Goal: Transaction & Acquisition: Book appointment/travel/reservation

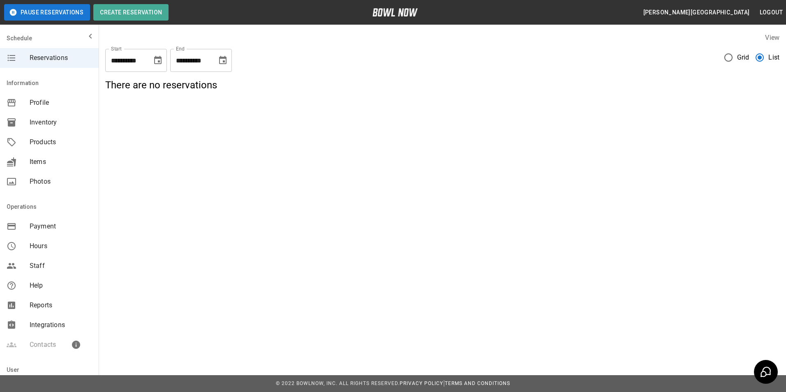
click at [228, 63] on button "Choose date, selected date is Sep 26, 2025" at bounding box center [223, 60] width 16 height 16
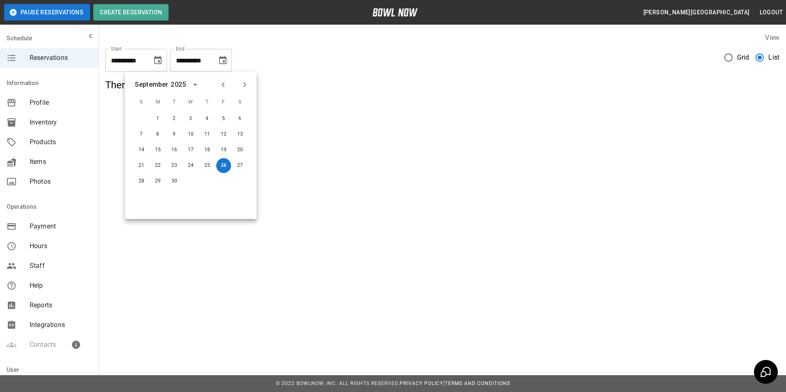
click at [247, 91] on button "Next month" at bounding box center [245, 85] width 14 height 14
click at [143, 185] on button "26" at bounding box center [141, 181] width 15 height 15
type input "**********"
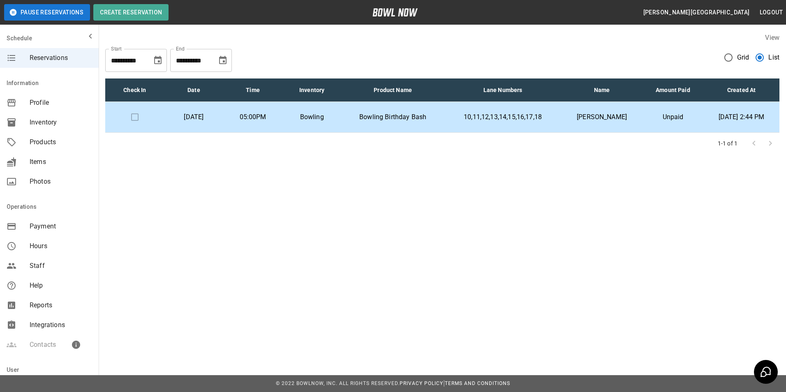
click at [37, 139] on span "Products" at bounding box center [61, 142] width 62 height 10
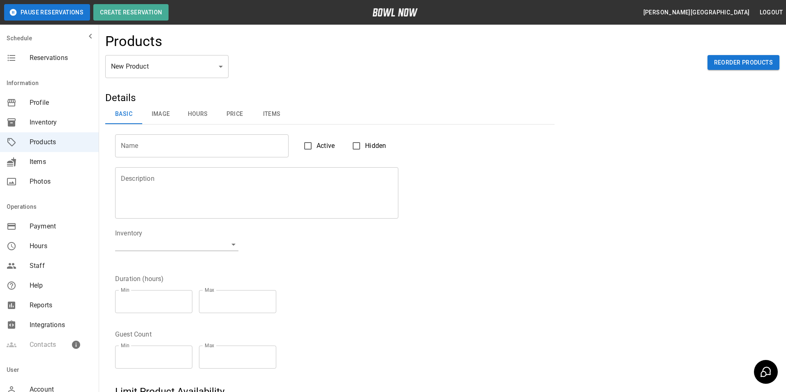
click at [222, 65] on body "Pause Reservations Create Reservation Burke Island Bowl Logout Schedule Reserva…" at bounding box center [393, 265] width 786 height 530
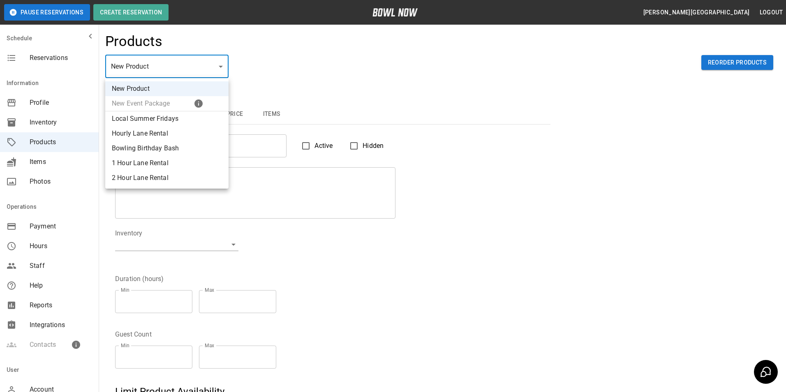
click at [160, 121] on li "Local Summer Fridays" at bounding box center [166, 118] width 123 height 15
type input "*"
type input "**********"
type textarea "**********"
type input "**********"
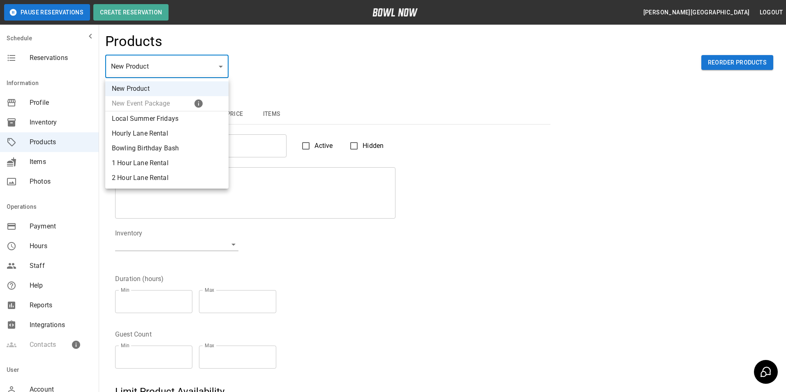
type input "*"
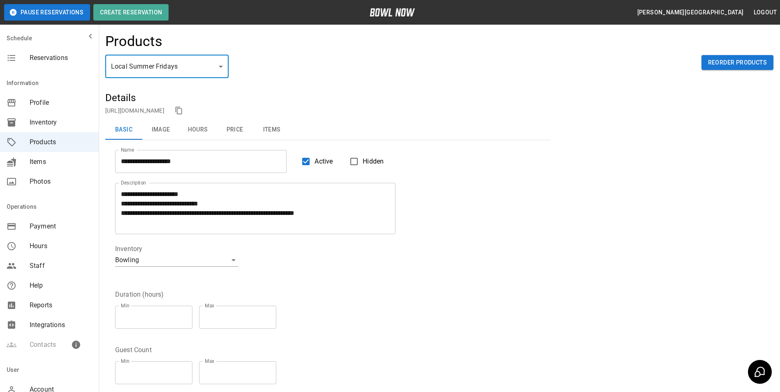
click at [49, 59] on span "Reservations" at bounding box center [61, 58] width 62 height 10
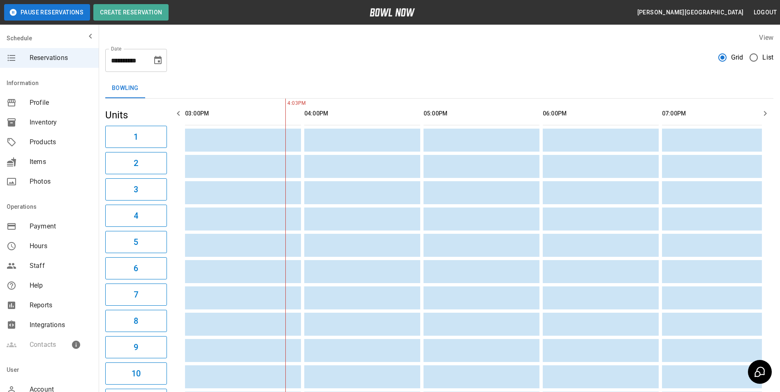
click at [161, 59] on icon "Choose date, selected date is Sep 26, 2025" at bounding box center [157, 60] width 7 height 8
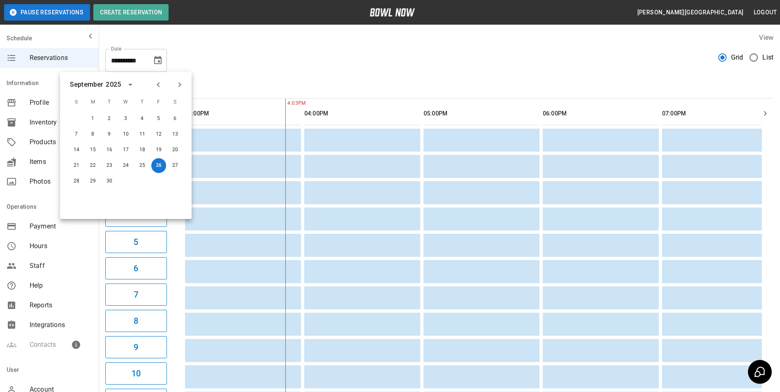
click at [182, 83] on button "Next month" at bounding box center [180, 85] width 14 height 14
click at [159, 122] on button "3" at bounding box center [158, 118] width 15 height 15
type input "**********"
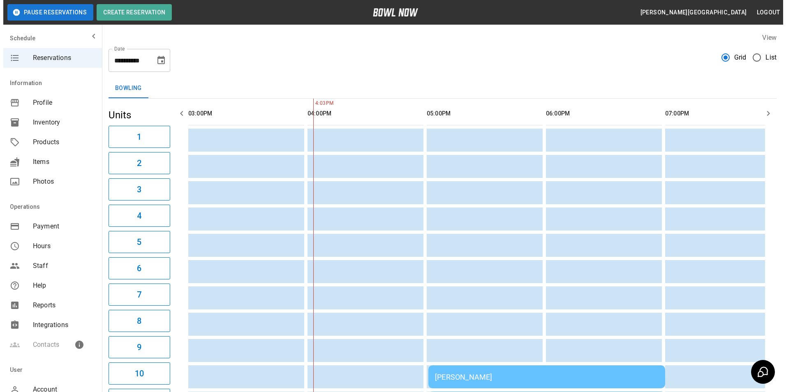
scroll to position [0, 119]
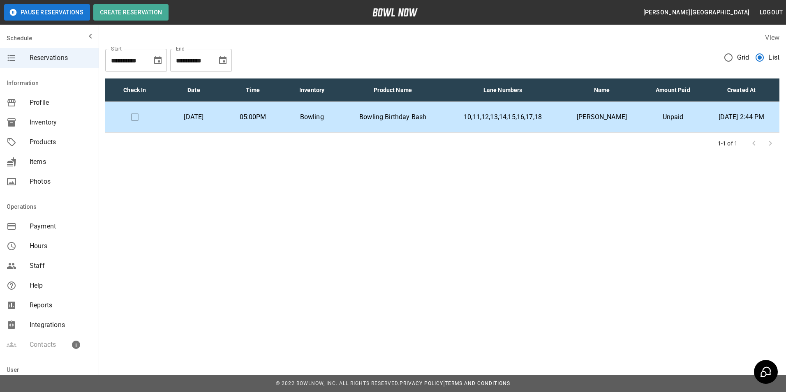
click at [600, 125] on td "Deb Wood" at bounding box center [601, 117] width 81 height 31
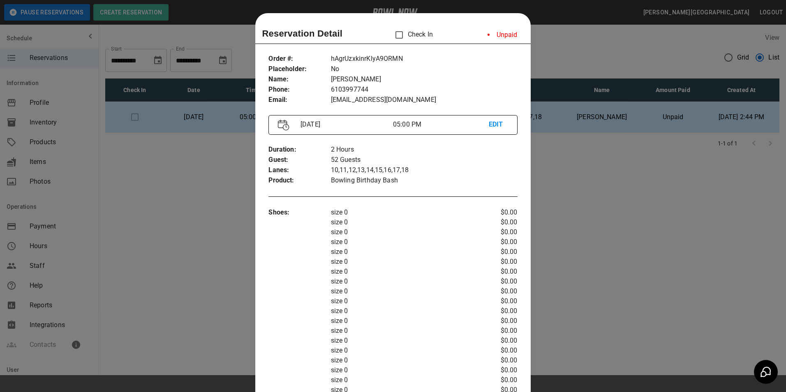
scroll to position [13, 0]
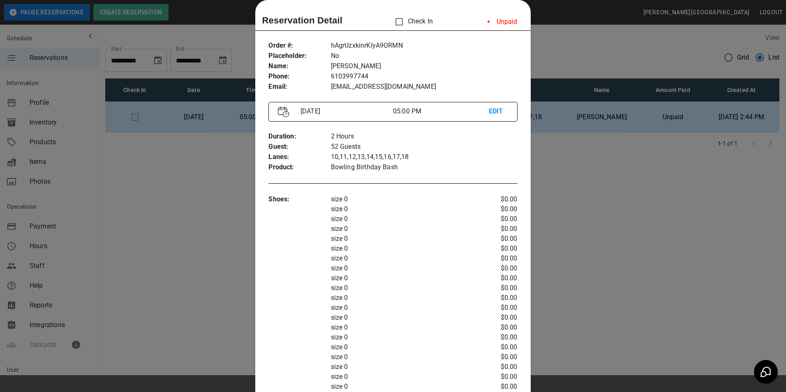
click at [626, 253] on div at bounding box center [393, 196] width 786 height 392
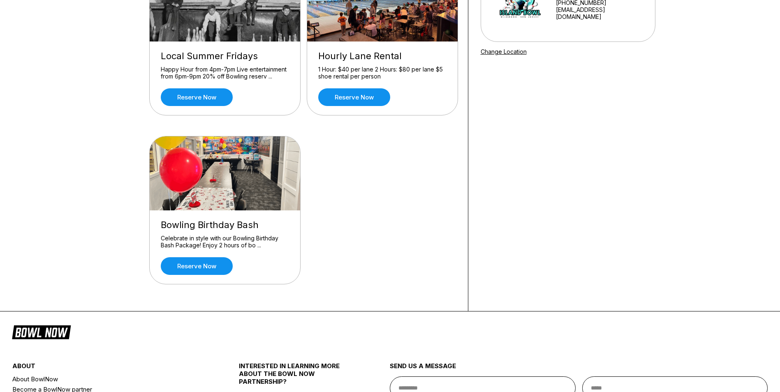
scroll to position [82, 0]
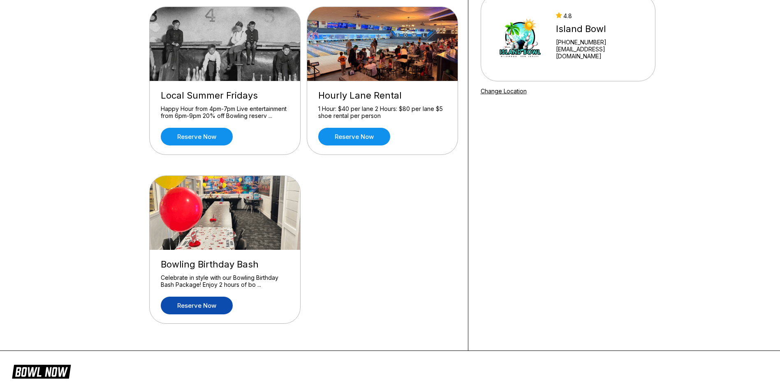
click at [205, 307] on link "Reserve now" at bounding box center [197, 306] width 72 height 18
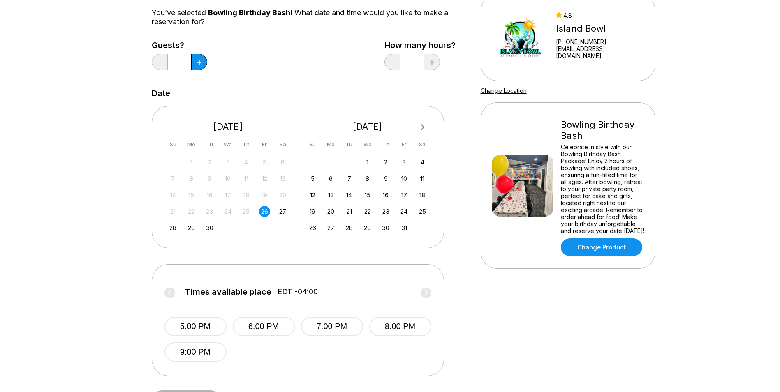
scroll to position [82, 0]
click at [281, 210] on div "27" at bounding box center [282, 211] width 11 height 11
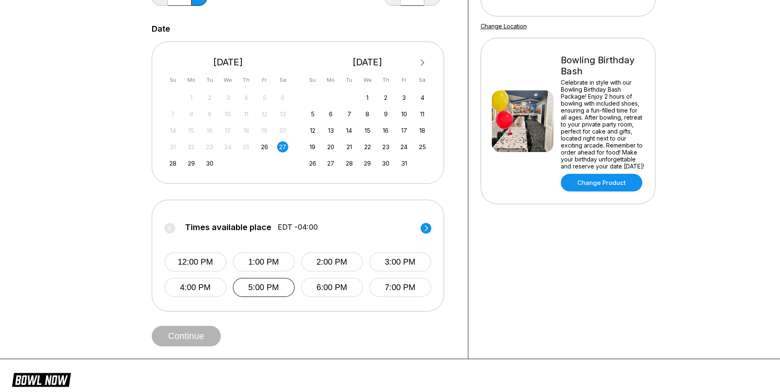
scroll to position [164, 0]
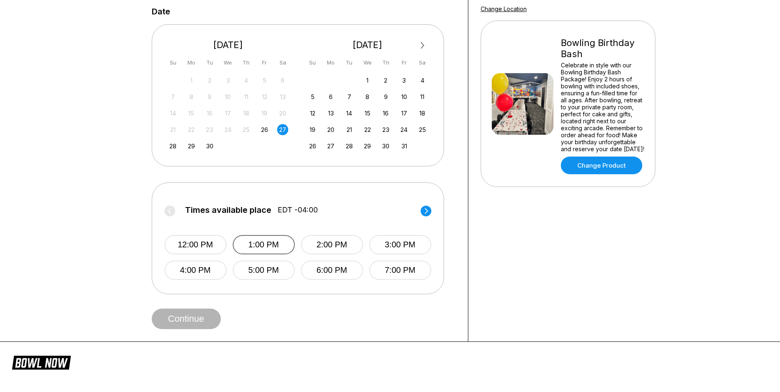
click at [243, 243] on button "1:00 PM" at bounding box center [264, 244] width 62 height 19
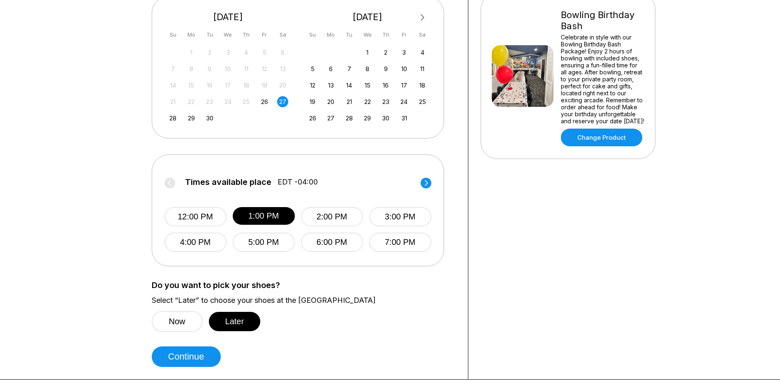
scroll to position [205, 0]
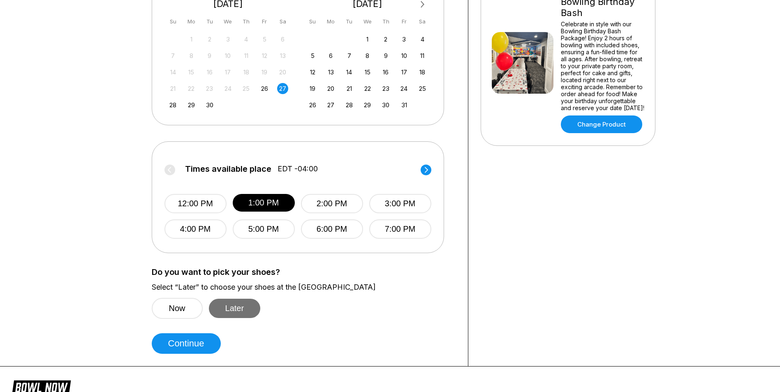
drag, startPoint x: 238, startPoint y: 306, endPoint x: 235, endPoint y: 309, distance: 4.2
click at [238, 305] on button "Later" at bounding box center [235, 308] width 52 height 19
click at [193, 346] on button "Continue" at bounding box center [186, 343] width 69 height 21
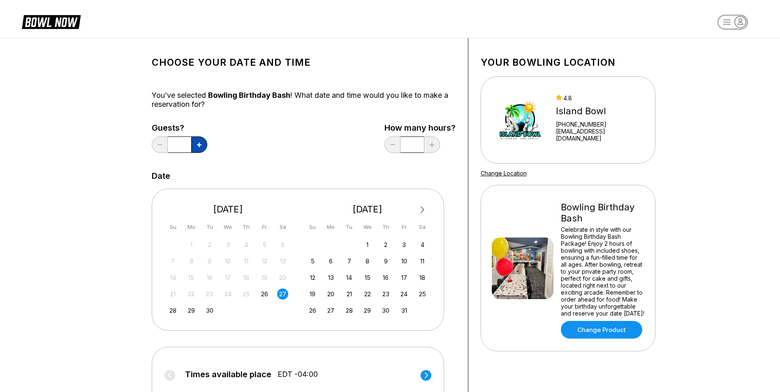
click at [198, 143] on icon at bounding box center [199, 145] width 5 height 5
click at [199, 143] on icon at bounding box center [199, 145] width 5 height 5
click at [200, 143] on icon at bounding box center [199, 145] width 5 height 5
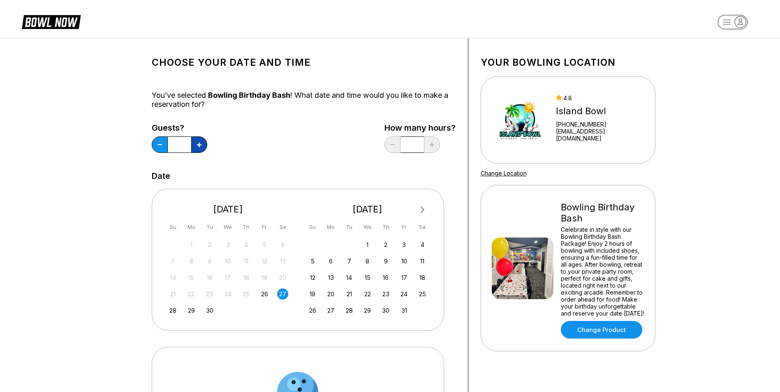
click at [200, 143] on icon at bounding box center [199, 145] width 5 height 5
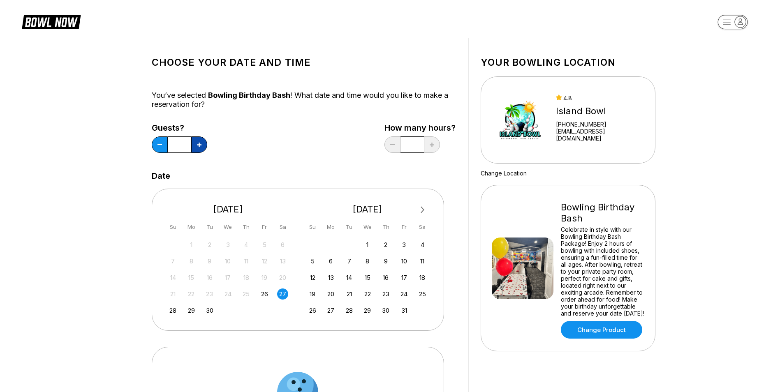
click at [200, 143] on icon at bounding box center [199, 145] width 5 height 5
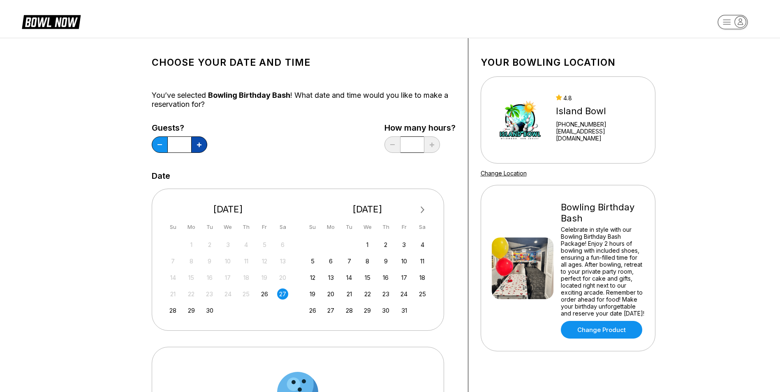
click at [200, 143] on icon at bounding box center [199, 145] width 5 height 5
type input "**"
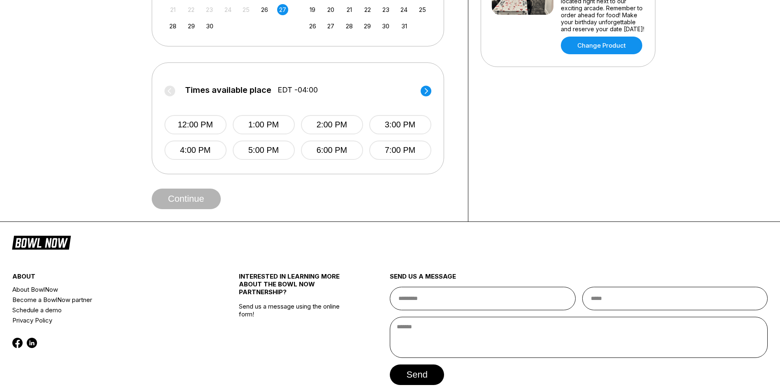
scroll to position [288, 0]
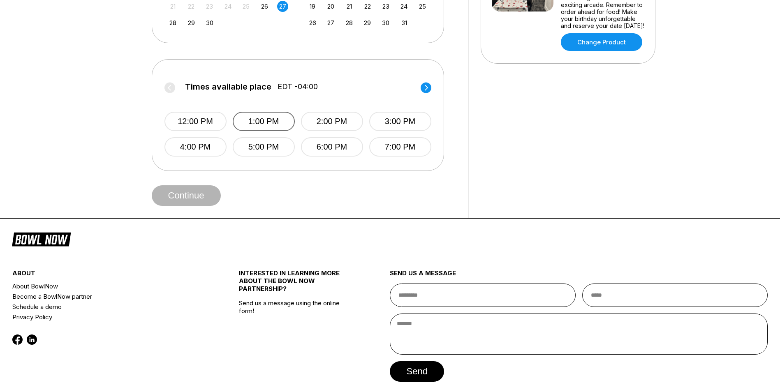
click at [250, 125] on button "1:00 PM" at bounding box center [264, 121] width 62 height 19
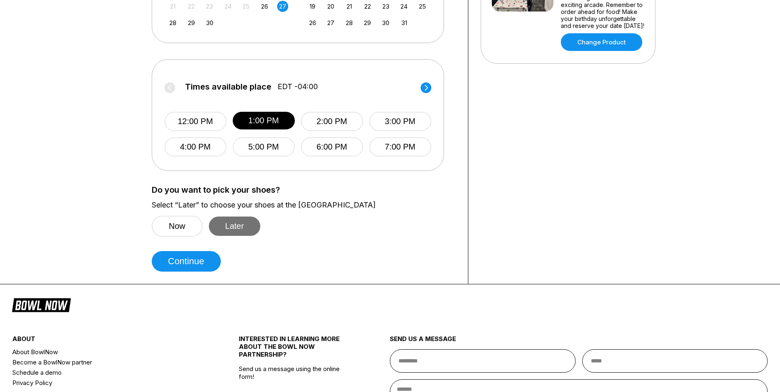
click at [228, 227] on button "Later" at bounding box center [235, 226] width 52 height 19
click at [187, 265] on button "Continue" at bounding box center [186, 261] width 69 height 21
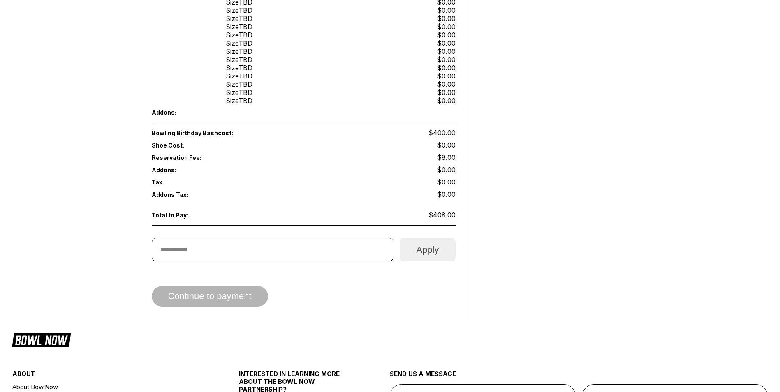
scroll to position [699, 0]
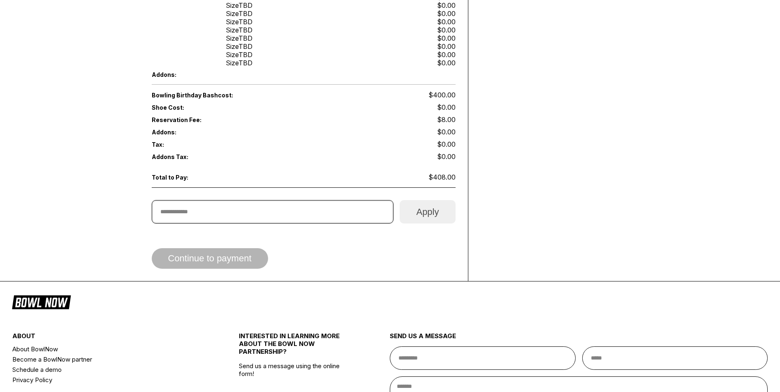
click at [279, 205] on input "text" at bounding box center [273, 211] width 242 height 23
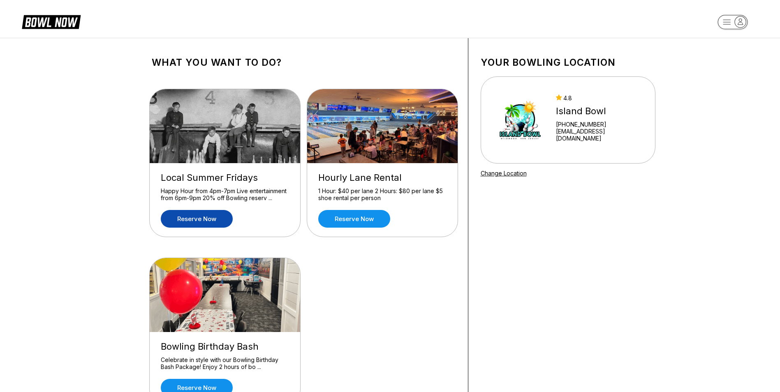
click at [214, 222] on link "Reserve now" at bounding box center [197, 219] width 72 height 18
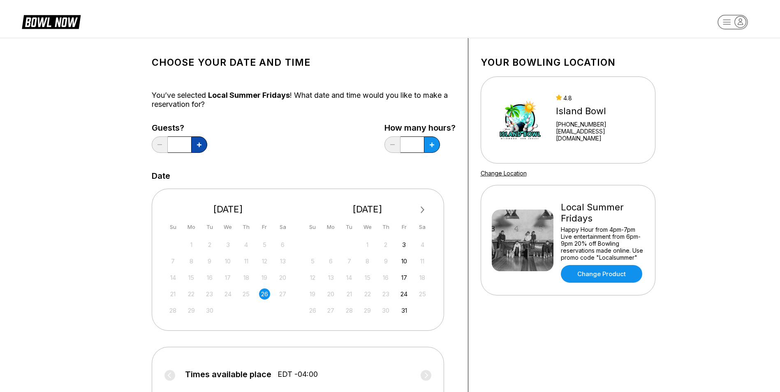
click at [204, 148] on button at bounding box center [199, 144] width 16 height 16
type input "*"
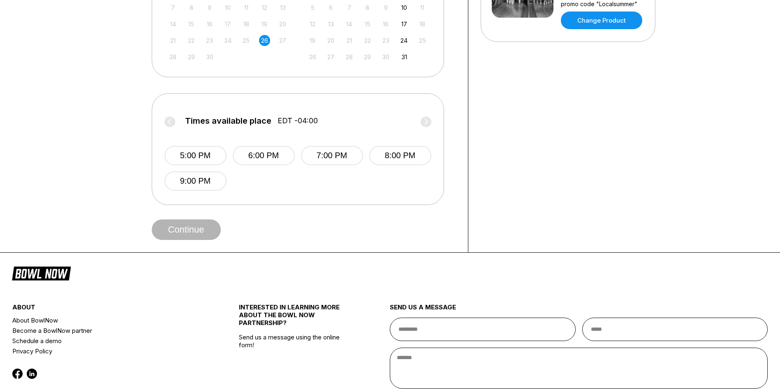
scroll to position [205, 0]
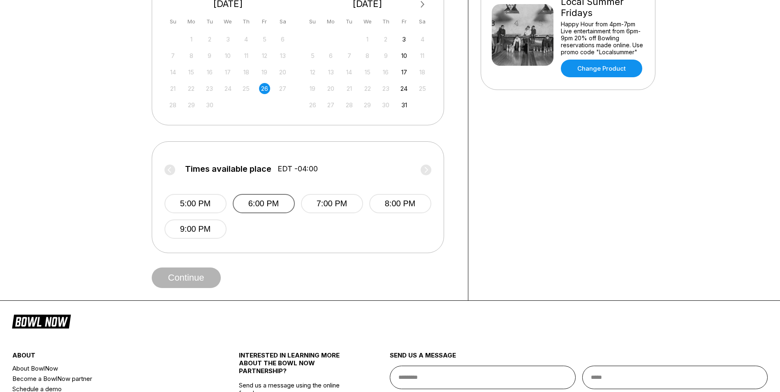
click at [239, 203] on button "6:00 PM" at bounding box center [264, 203] width 62 height 19
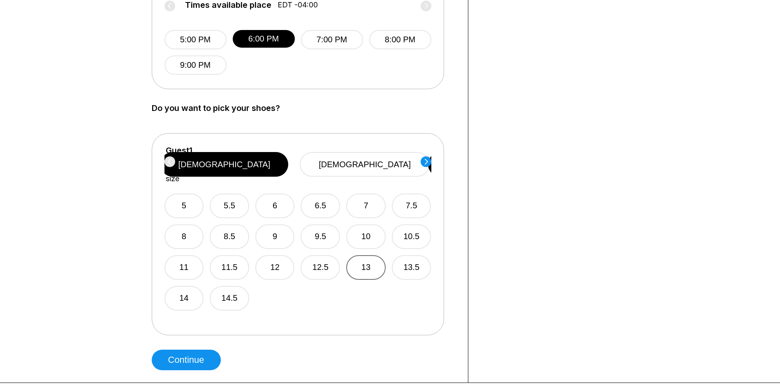
scroll to position [370, 0]
click at [289, 227] on button "9" at bounding box center [274, 236] width 39 height 25
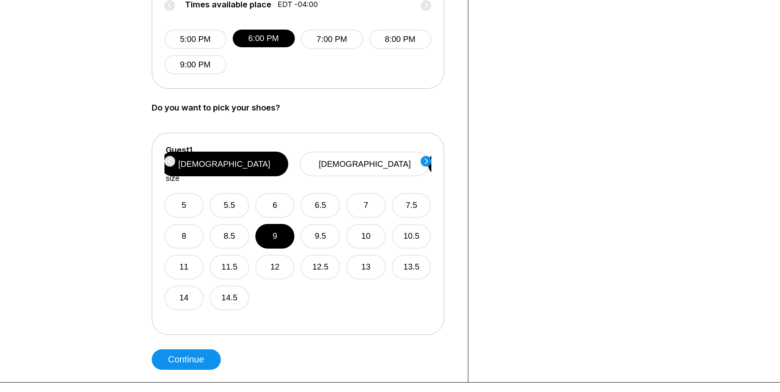
click at [424, 161] on circle at bounding box center [425, 161] width 11 height 11
click at [314, 224] on button "9.5" at bounding box center [320, 236] width 39 height 25
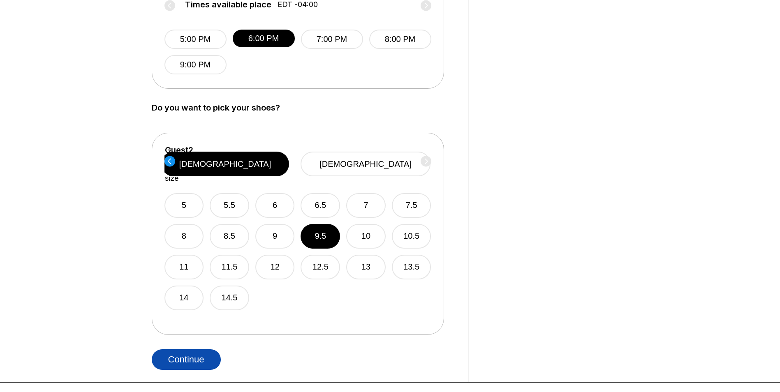
click at [182, 361] on button "Continue" at bounding box center [186, 359] width 69 height 21
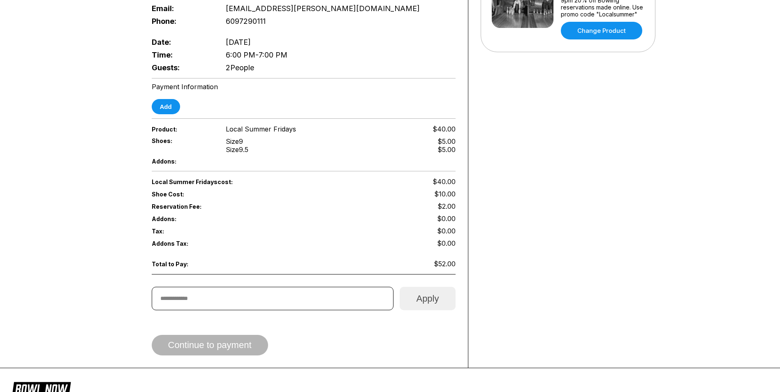
scroll to position [288, 0]
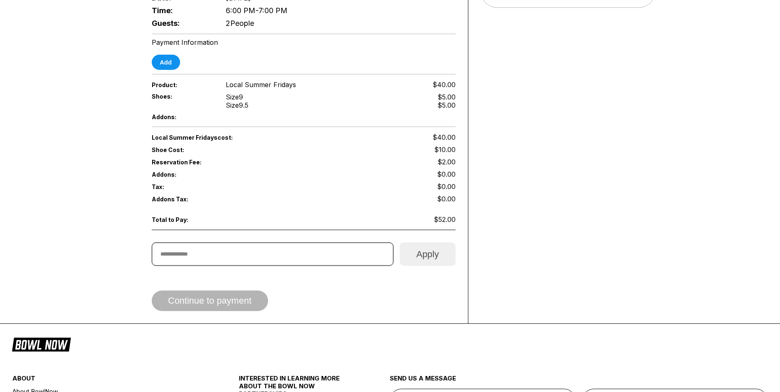
click at [305, 252] on input "text" at bounding box center [273, 253] width 242 height 23
type input "*"
type input "**********"
click at [424, 248] on button "Apply" at bounding box center [426, 253] width 55 height 23
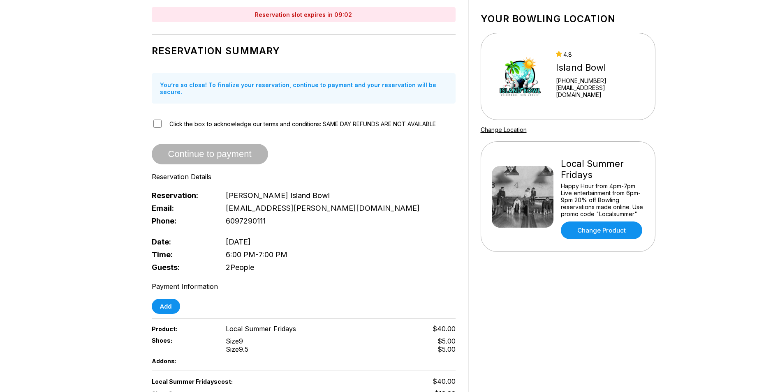
scroll to position [0, 0]
